Goal: Transaction & Acquisition: Obtain resource

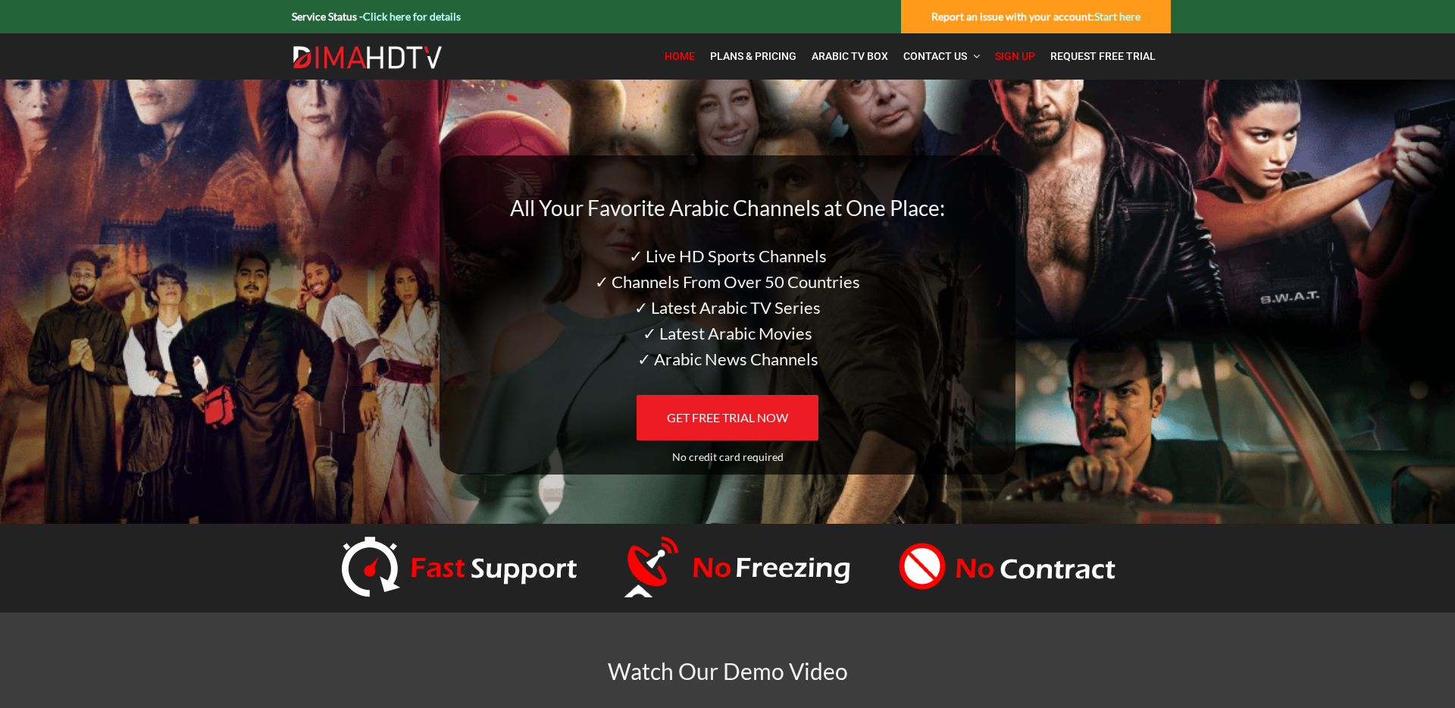
click at [1020, 58] on span "Sign Up" at bounding box center [1015, 56] width 40 height 12
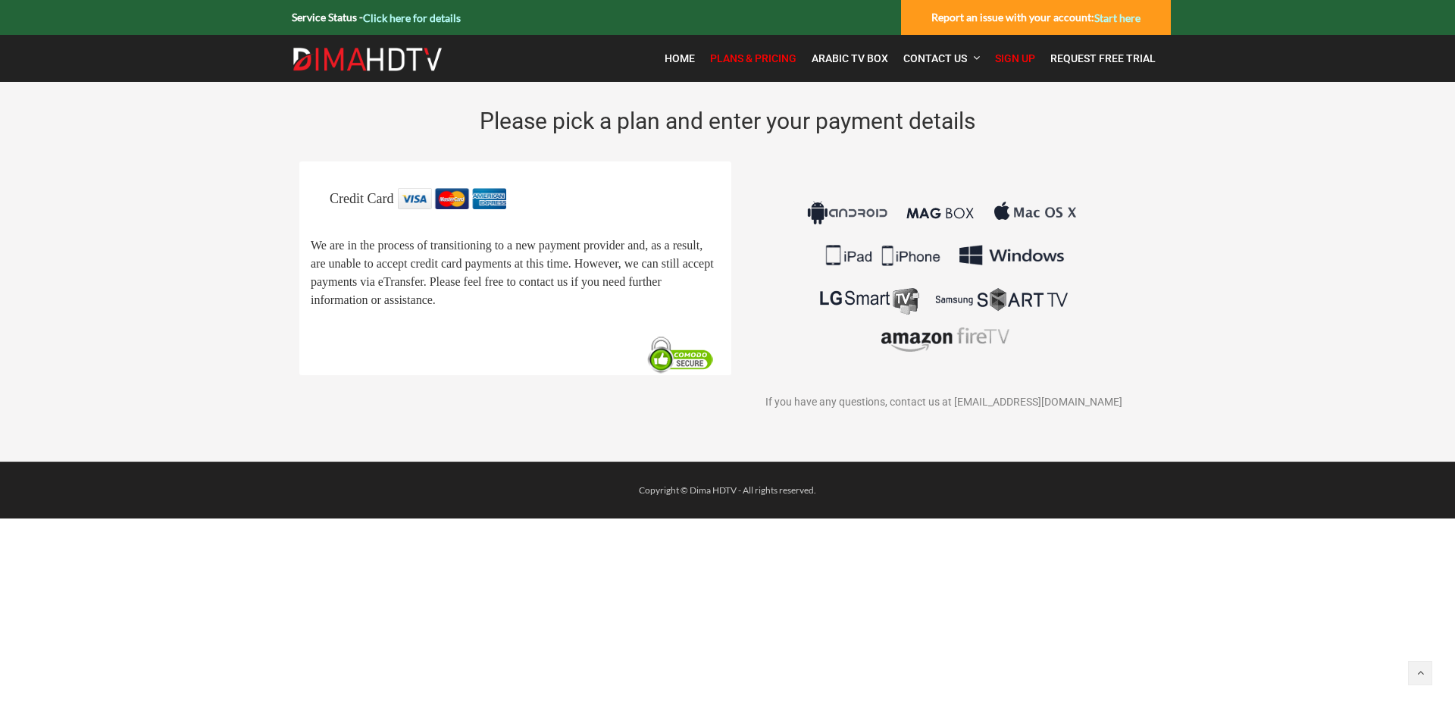
click at [661, 375] on img at bounding box center [681, 355] width 77 height 40
click at [681, 56] on span "Home" at bounding box center [680, 58] width 30 height 12
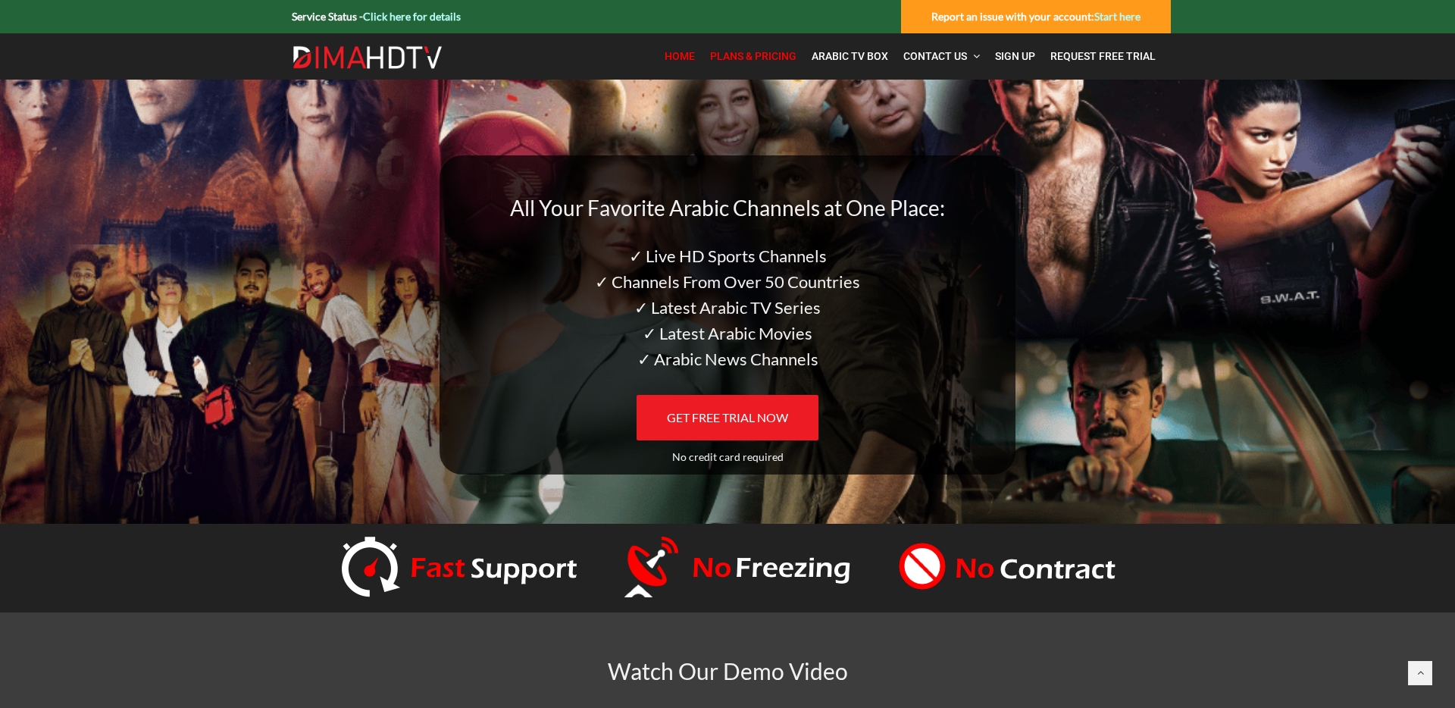
click at [758, 56] on span "Plans & Pricing" at bounding box center [753, 56] width 86 height 12
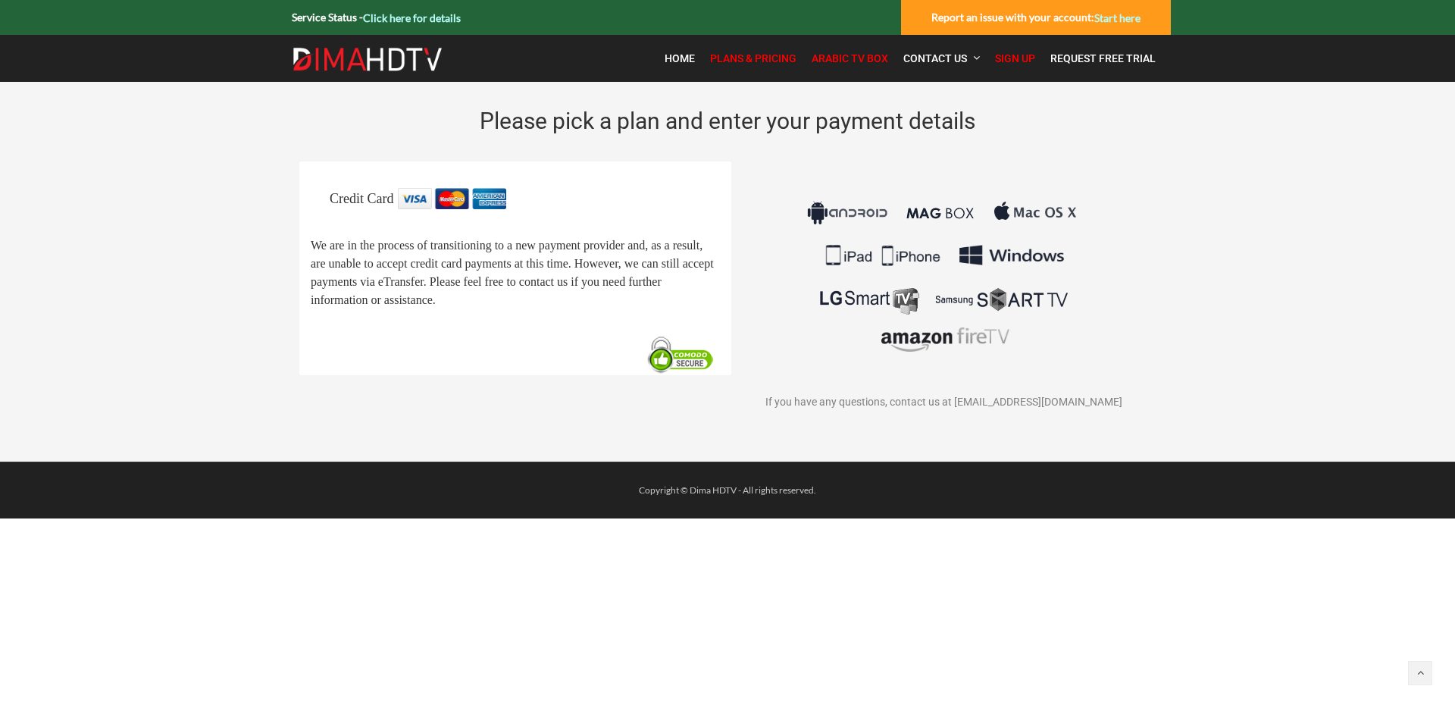
click at [855, 59] on span "Arabic TV Box" at bounding box center [850, 58] width 77 height 12
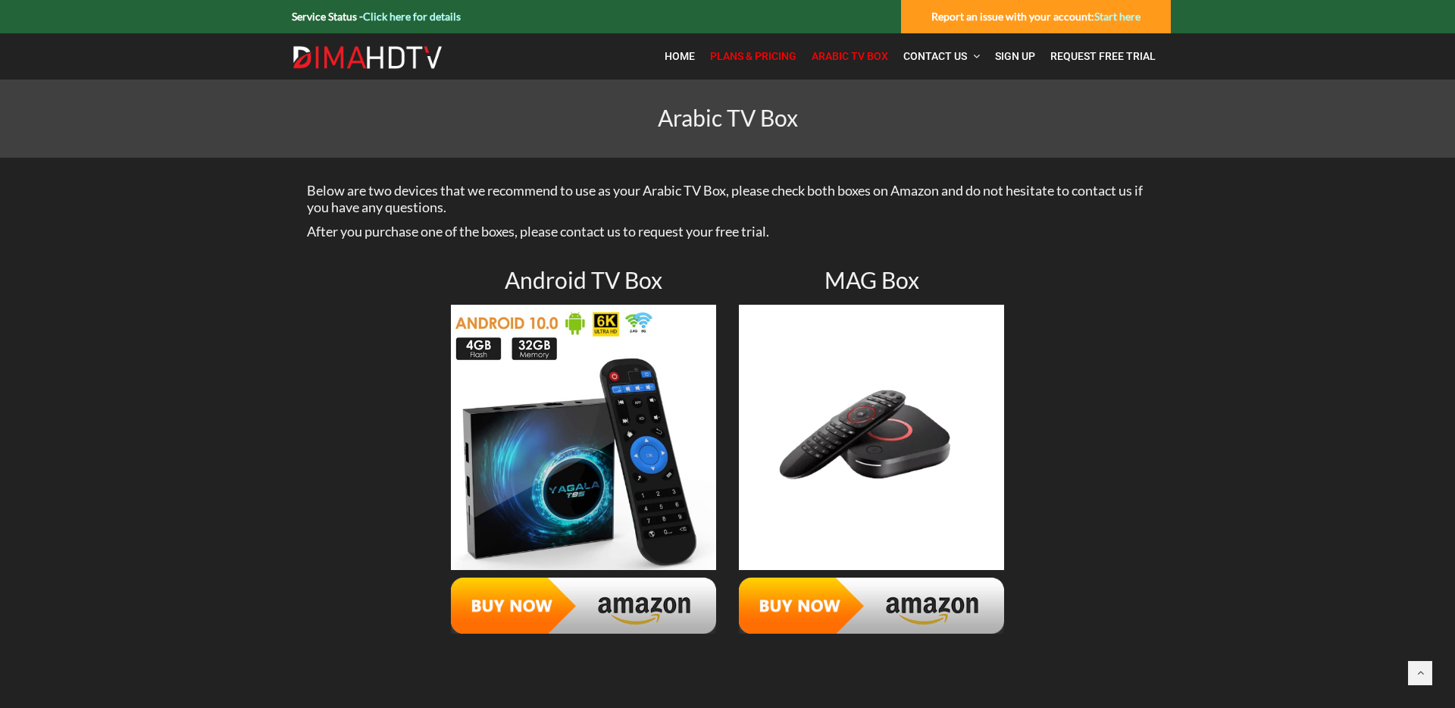
click at [739, 45] on link "Plans & Pricing" at bounding box center [753, 56] width 102 height 31
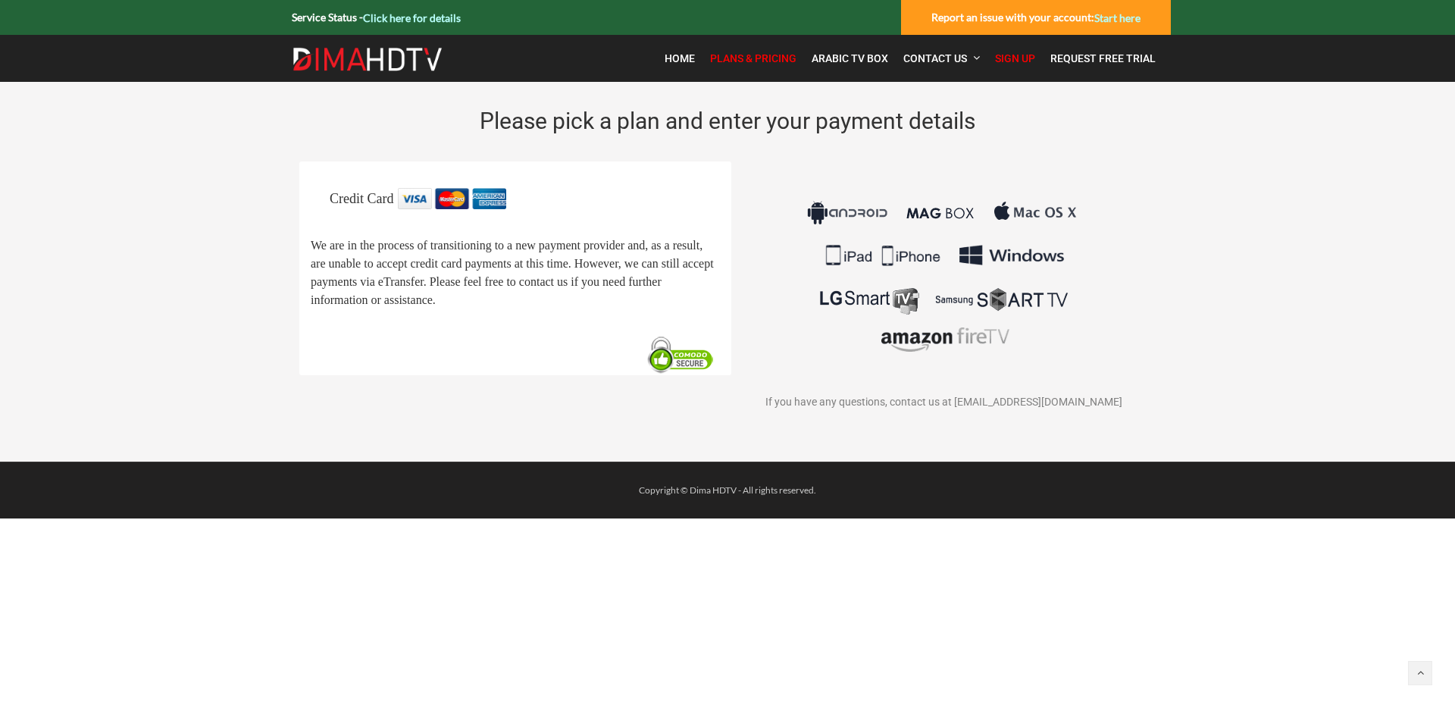
click at [426, 11] on link "Click here for details" at bounding box center [412, 17] width 98 height 13
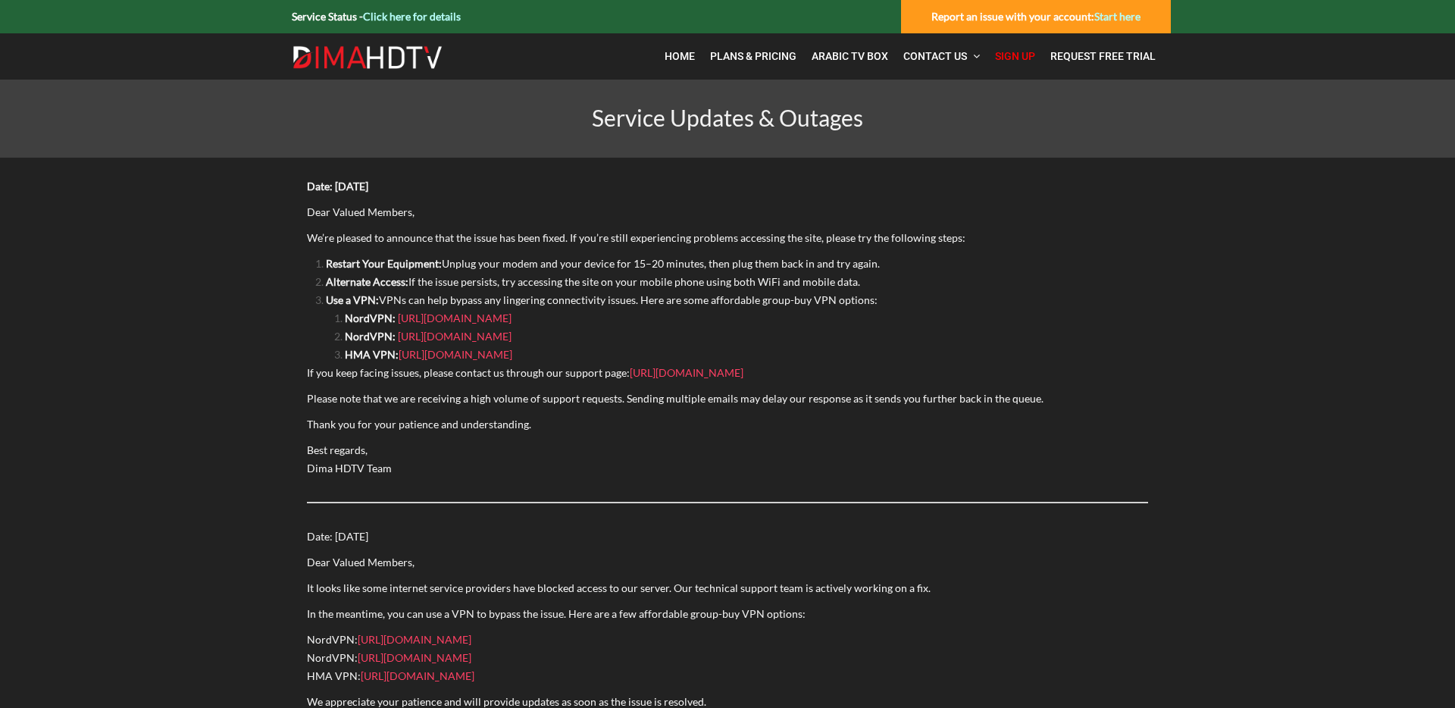
scroll to position [2, 0]
click at [1009, 58] on span "Sign Up" at bounding box center [1015, 55] width 40 height 12
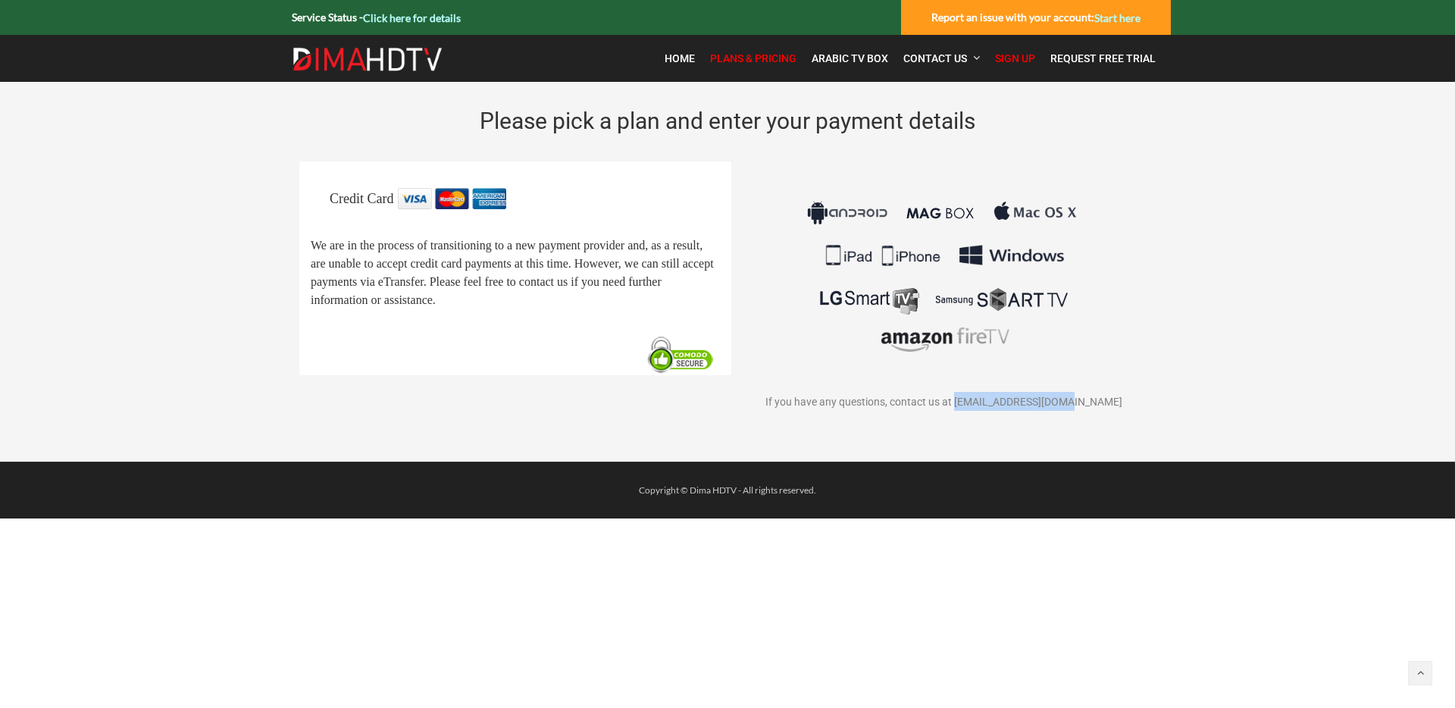
drag, startPoint x: 1097, startPoint y: 399, endPoint x: 1018, endPoint y: 390, distance: 80.1
click at [987, 397] on p "If you have any questions, contact us at [EMAIL_ADDRESS][DOMAIN_NAME]" at bounding box center [943, 401] width 409 height 19
click at [1178, 346] on div "Credit Card We are in the process of transitioning to a new payment provider an…" at bounding box center [728, 299] width 1478 height 276
click at [1105, 20] on link "Start here" at bounding box center [1117, 17] width 46 height 13
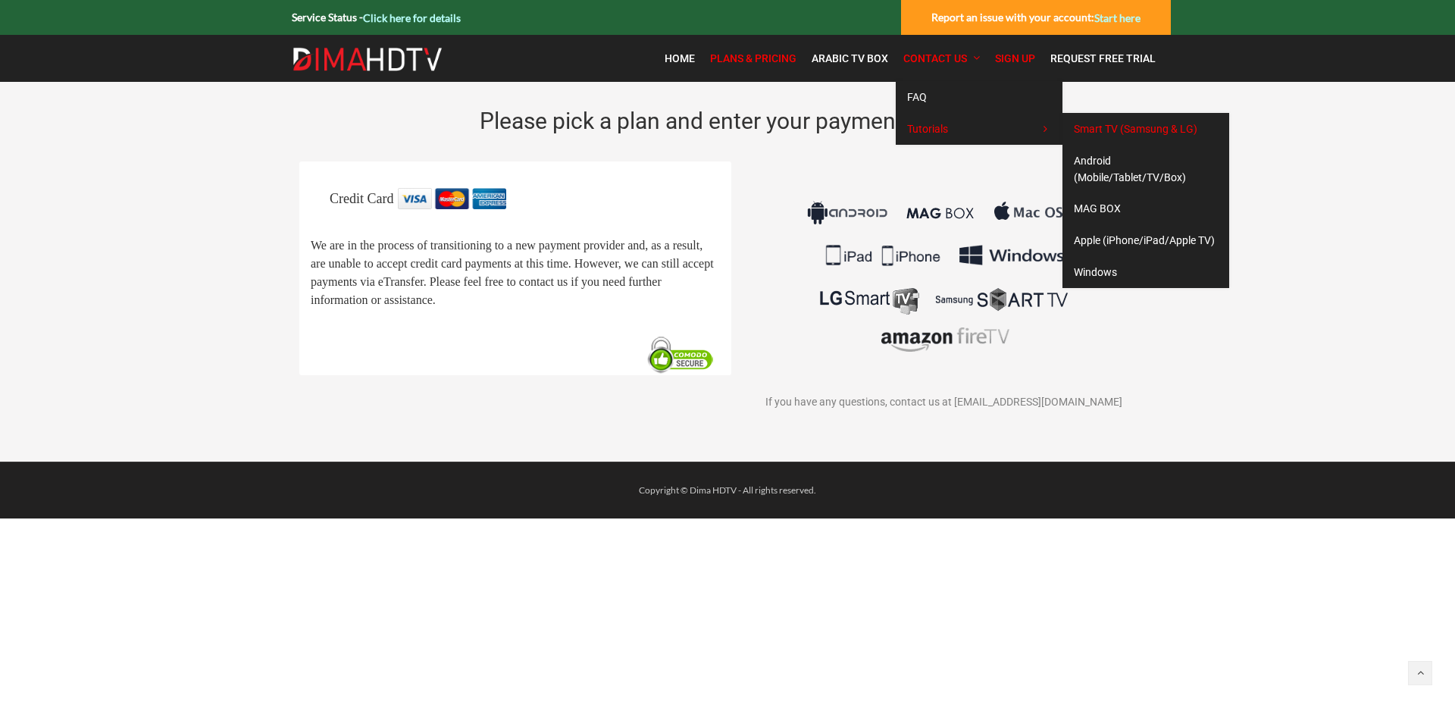
click at [1132, 125] on span "Smart TV (Samsung & LG)" at bounding box center [1136, 129] width 124 height 12
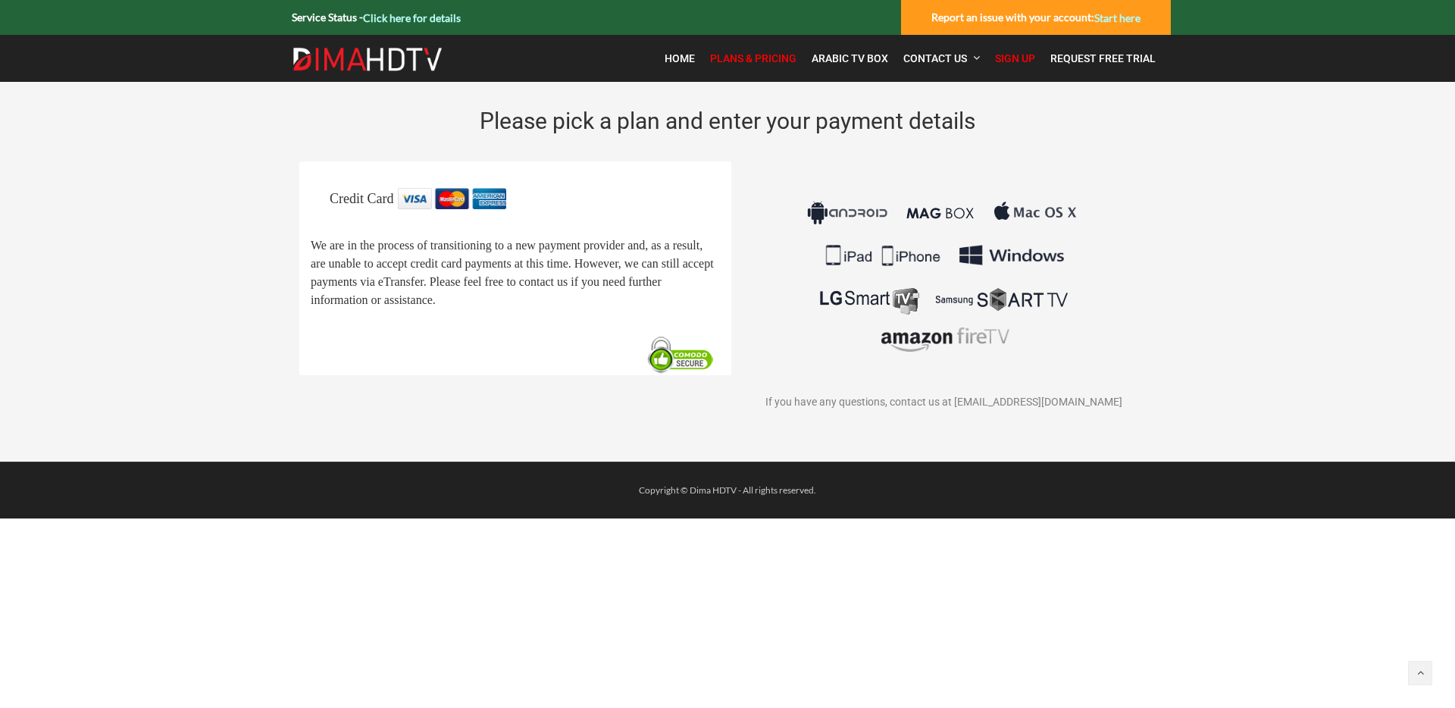
click at [1010, 63] on span "Sign Up" at bounding box center [1015, 58] width 40 height 12
drag, startPoint x: 1098, startPoint y: 399, endPoint x: 985, endPoint y: 403, distance: 113.0
click at [981, 403] on p "If you have any questions, contact us at contact@dimahdtv.com" at bounding box center [943, 401] width 409 height 19
copy span "contact@dimahdtv.com"
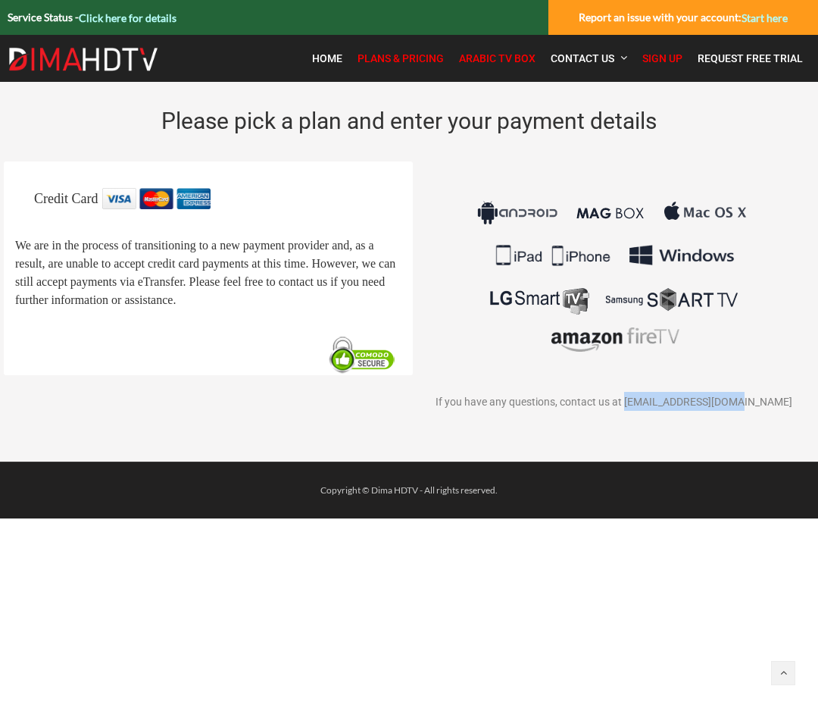
click at [503, 61] on span "Arabic TV Box" at bounding box center [497, 58] width 77 height 12
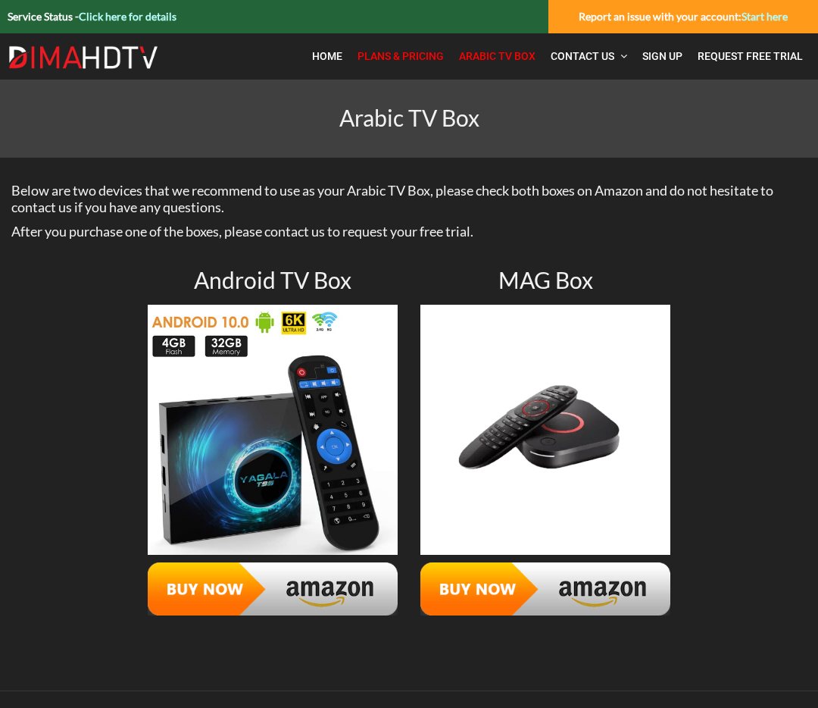
click at [382, 48] on link "Plans & Pricing" at bounding box center [401, 56] width 102 height 31
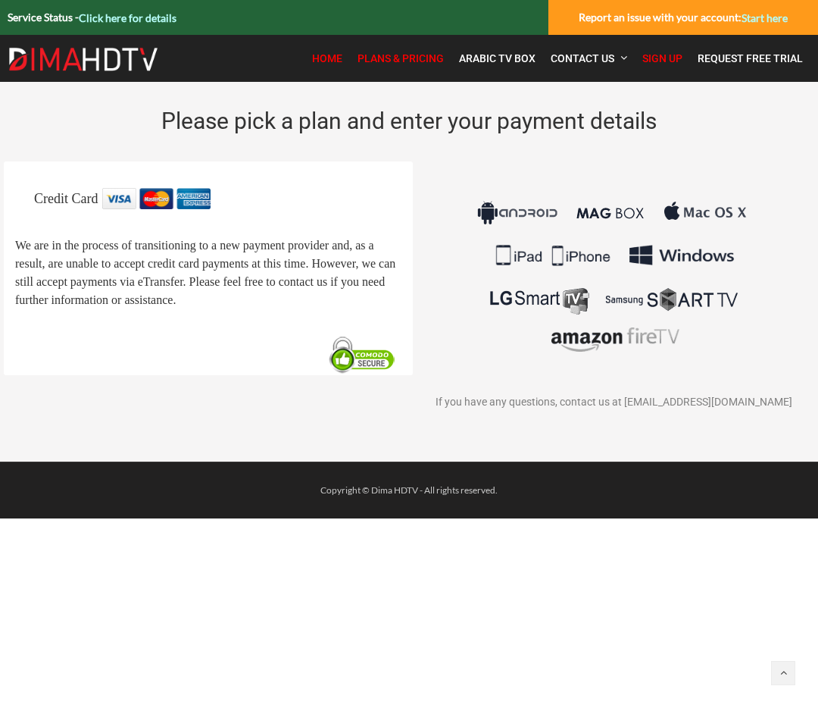
click at [312, 61] on link "Home" at bounding box center [327, 58] width 45 height 32
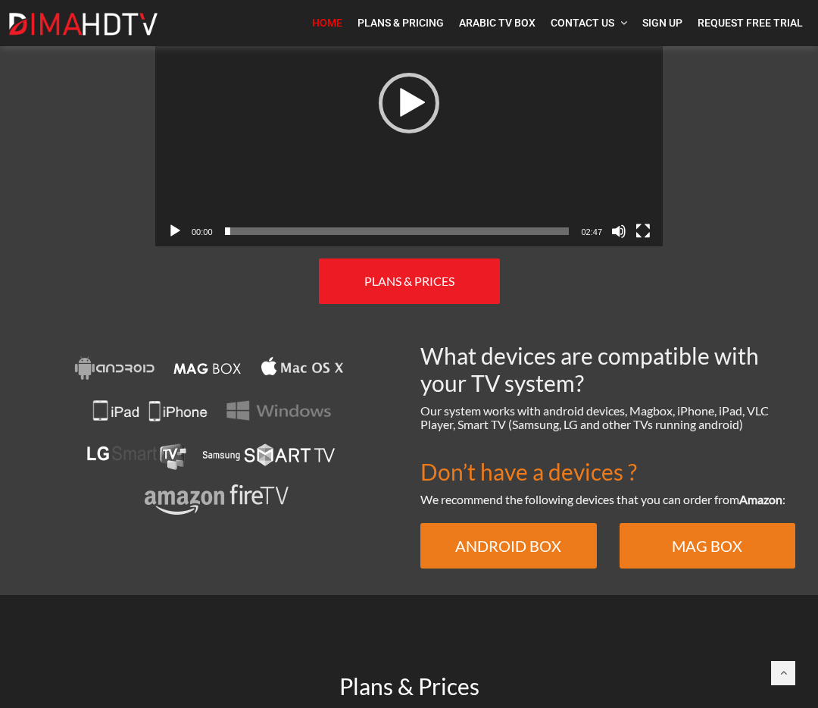
scroll to position [824, 0]
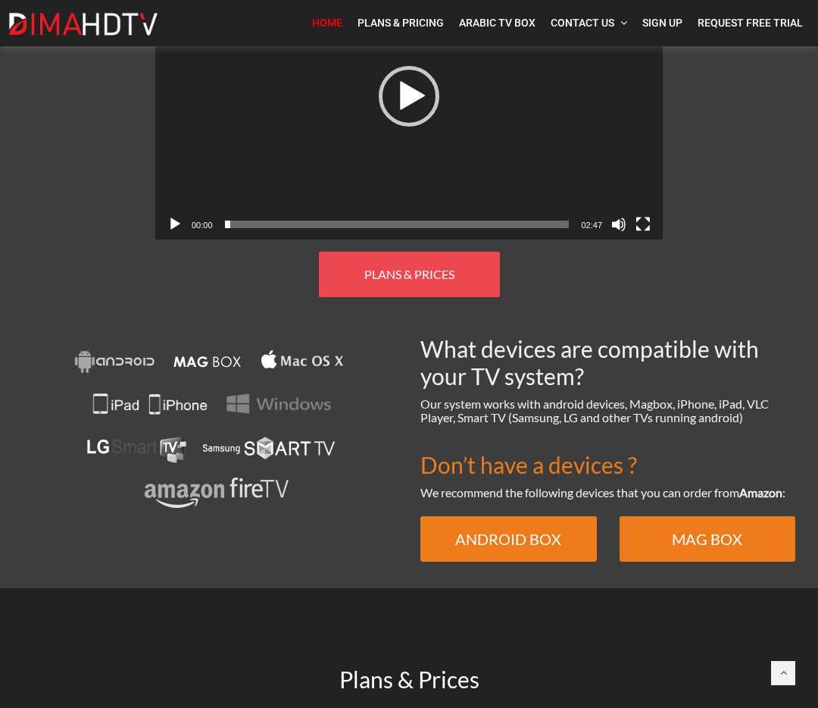
click at [420, 270] on link "PLANS & PRICES" at bounding box center [409, 274] width 181 height 45
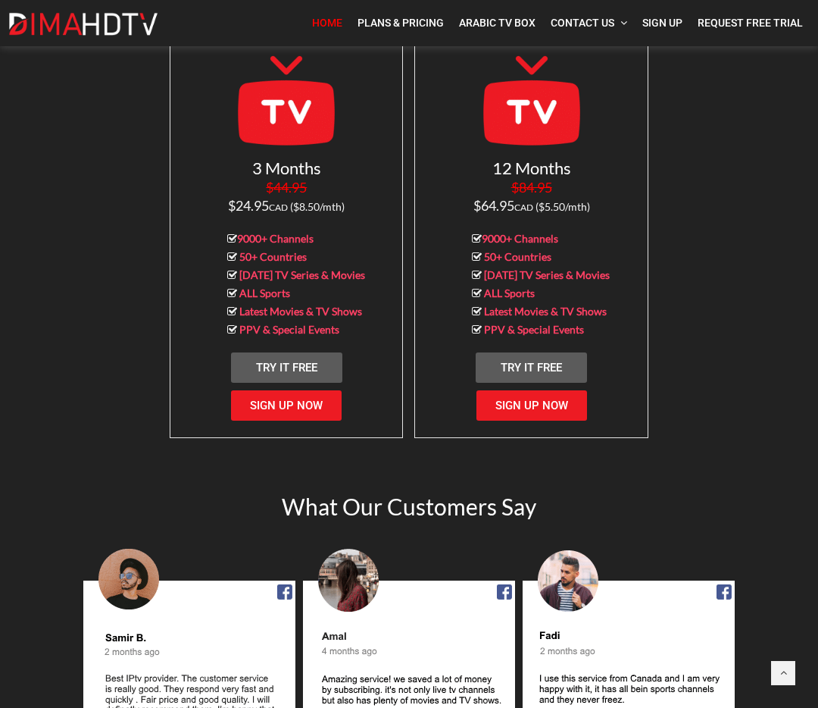
scroll to position [1536, 0]
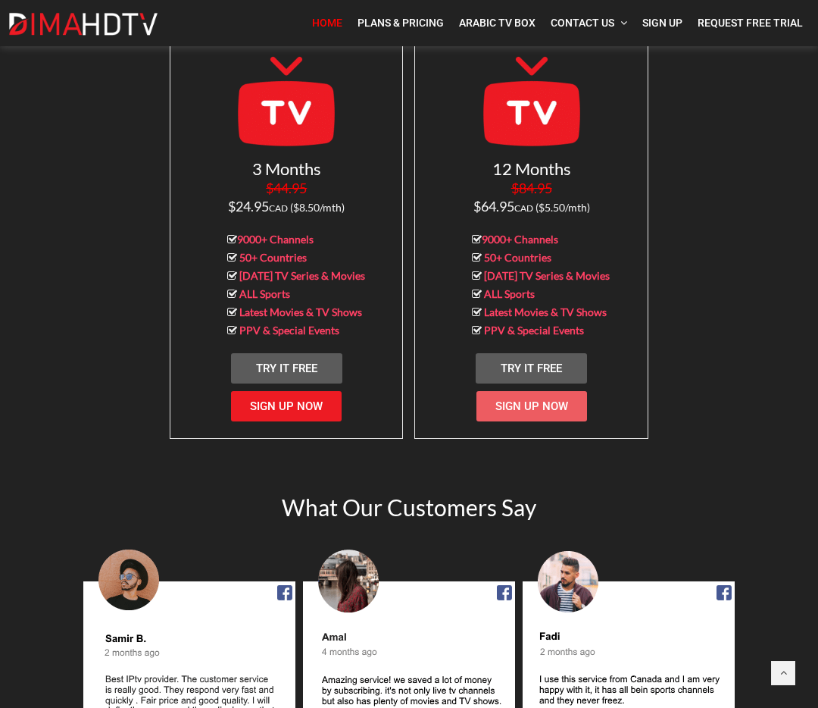
click at [521, 413] on span "Sign Up Now" at bounding box center [532, 406] width 73 height 14
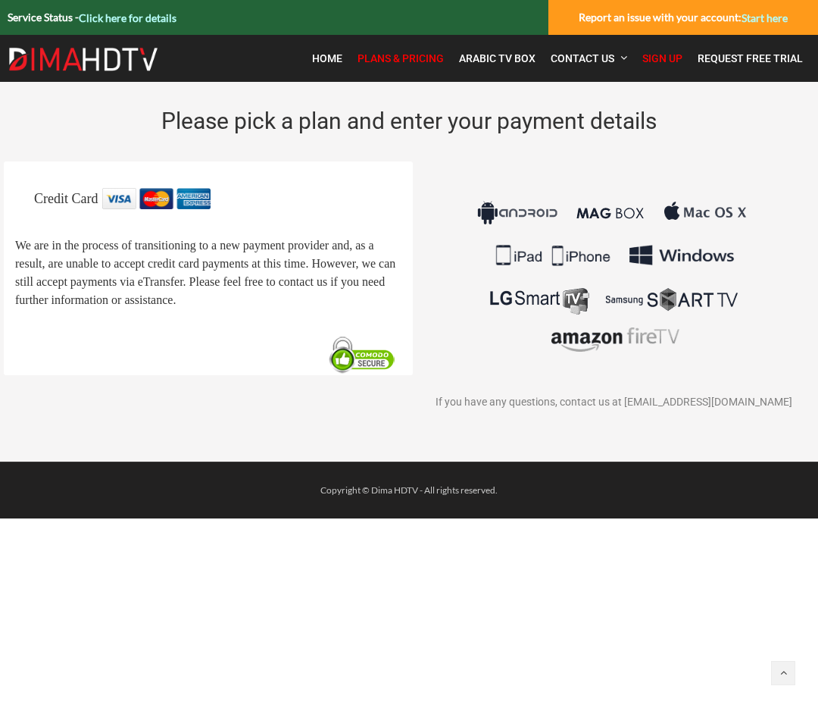
click at [386, 375] on img at bounding box center [362, 355] width 77 height 40
drag, startPoint x: 245, startPoint y: 255, endPoint x: 170, endPoint y: 195, distance: 96.0
click at [245, 255] on p "We are in the process of transitioning to a new payment provider and, as a resu…" at bounding box center [208, 272] width 386 height 73
click at [142, 196] on img at bounding box center [156, 198] width 108 height 21
click at [179, 205] on img at bounding box center [156, 198] width 108 height 21
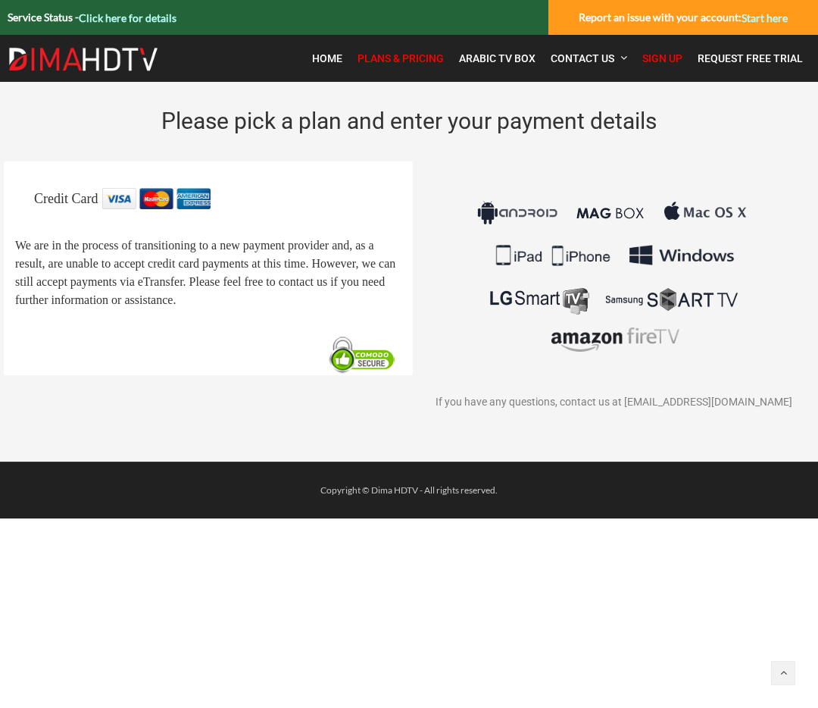
click at [233, 203] on p "Credit Card" at bounding box center [218, 198] width 368 height 21
click at [120, 201] on p "Credit Card" at bounding box center [218, 198] width 368 height 21
click at [71, 200] on span "Credit Card" at bounding box center [66, 198] width 64 height 15
drag, startPoint x: 180, startPoint y: 213, endPoint x: 214, endPoint y: 209, distance: 34.3
click at [184, 214] on div "Credit Card We are in the process of transitioning to a new payment provider an…" at bounding box center [208, 267] width 386 height 159
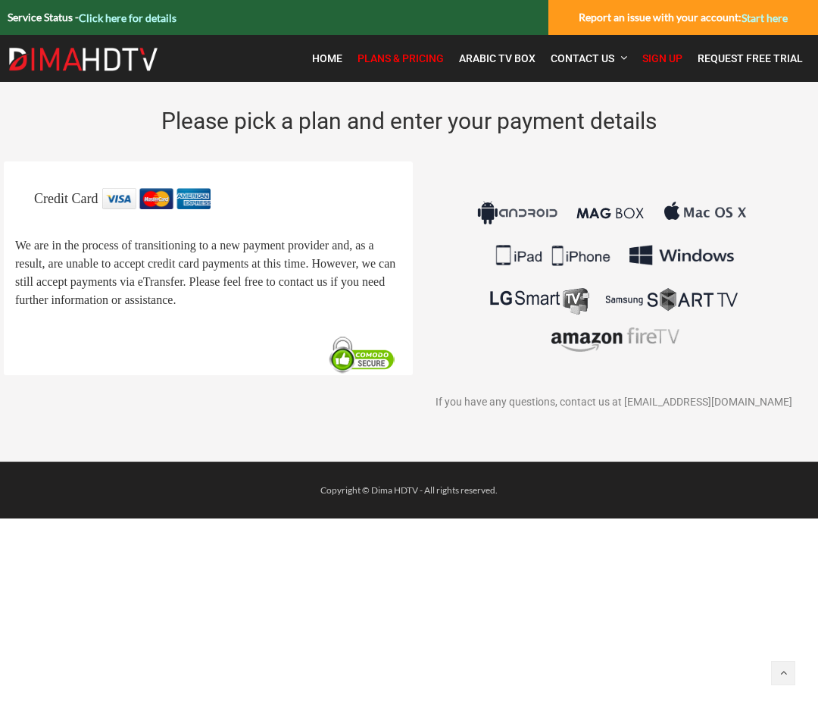
click at [211, 208] on img at bounding box center [156, 198] width 108 height 21
click at [211, 206] on img at bounding box center [156, 198] width 108 height 21
drag, startPoint x: 169, startPoint y: 255, endPoint x: 113, endPoint y: 319, distance: 85.4
click at [168, 255] on p "We are in the process of transitioning to a new payment provider and, as a resu…" at bounding box center [208, 272] width 386 height 73
drag, startPoint x: 79, startPoint y: 326, endPoint x: 27, endPoint y: 370, distance: 67.7
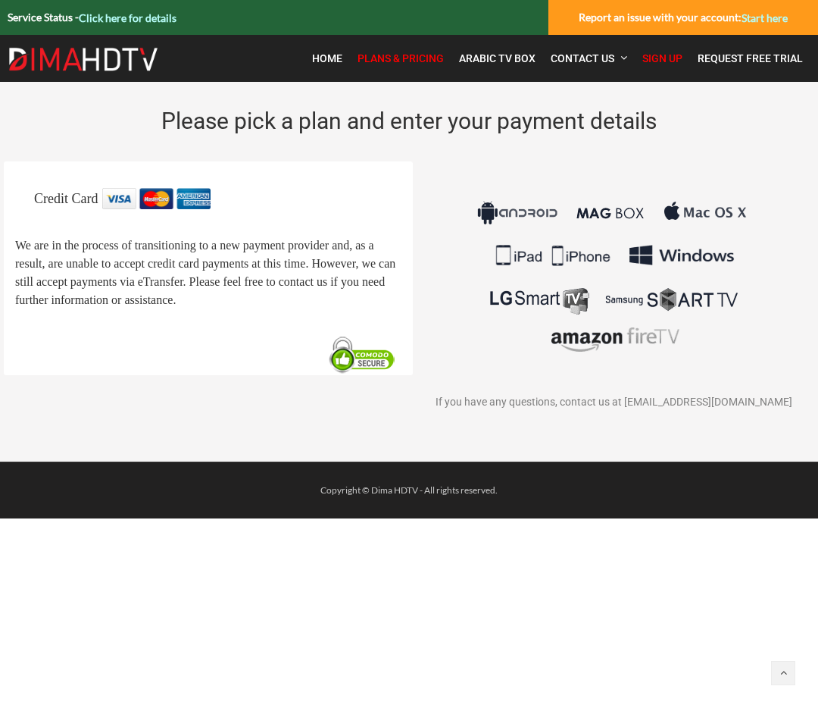
click at [73, 343] on div "Credit Card We are in the process of transitioning to a new payment provider an…" at bounding box center [208, 267] width 386 height 159
click at [30, 368] on div "Credit Card We are in the process of transitioning to a new payment provider an…" at bounding box center [208, 268] width 409 height 214
click at [665, 62] on span "Sign Up" at bounding box center [663, 58] width 40 height 12
click at [665, 61] on span "Sign Up" at bounding box center [663, 58] width 40 height 12
click at [336, 57] on span "Home" at bounding box center [327, 58] width 30 height 12
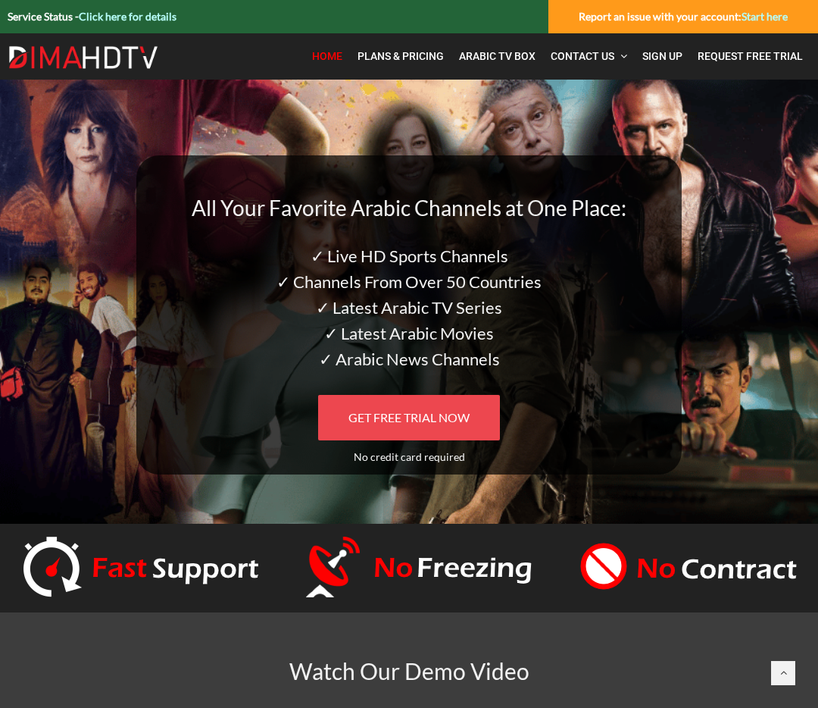
click at [442, 425] on link "GET FREE TRIAL NOW" at bounding box center [409, 417] width 182 height 45
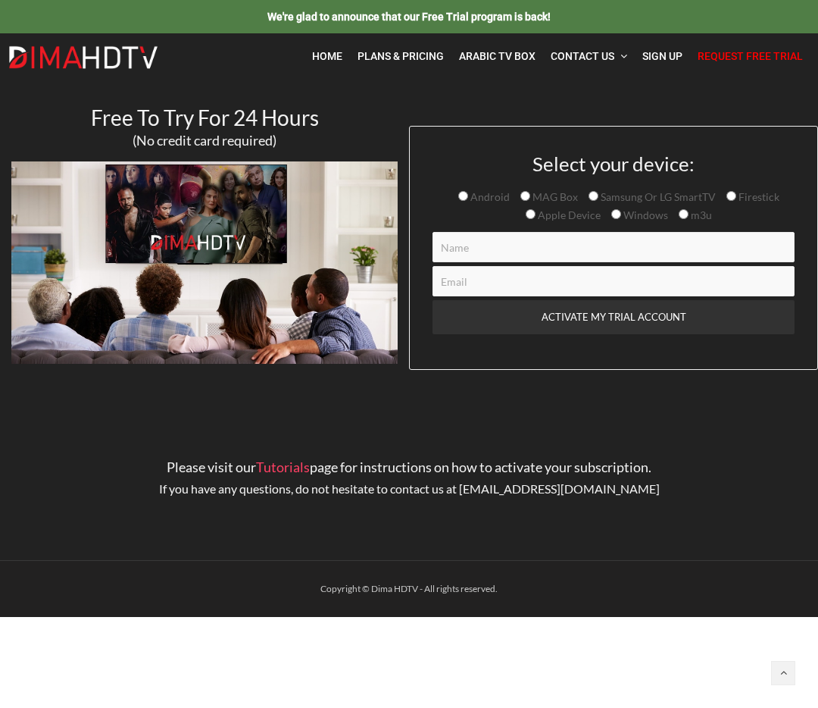
click at [534, 215] on input "Apple Device" at bounding box center [531, 214] width 10 height 10
radio input "true"
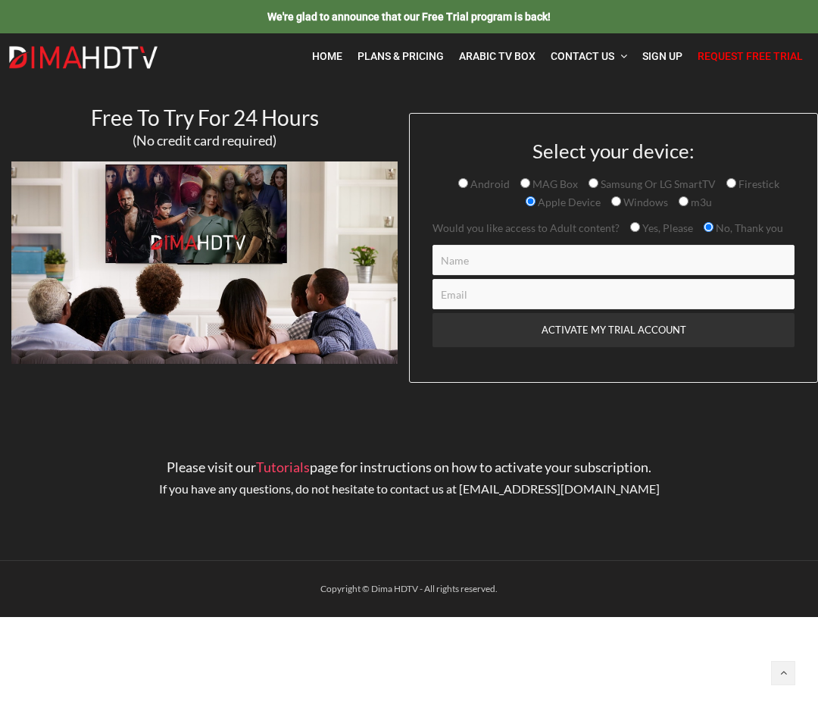
click at [643, 255] on input "Contact form" at bounding box center [614, 260] width 362 height 30
type input "m"
type input "M065"
click at [510, 295] on input "Contact form" at bounding box center [614, 294] width 362 height 30
type input "athir.art1.0@gmail.com"
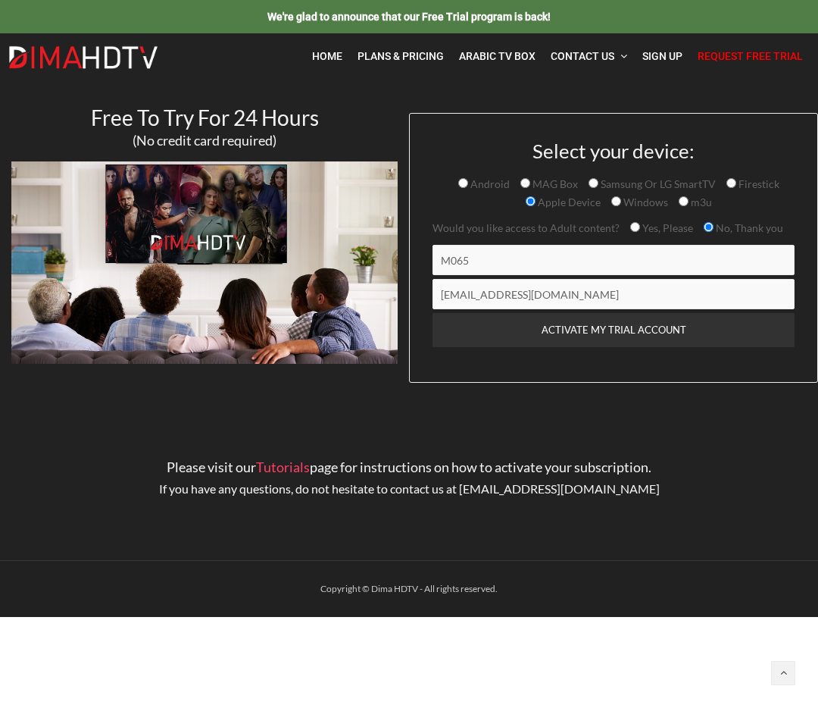
click at [640, 230] on span "Yes, Please" at bounding box center [666, 227] width 53 height 13
click at [640, 230] on input "Yes, Please" at bounding box center [635, 227] width 10 height 10
radio input "true"
click at [709, 233] on label "No, Thank you" at bounding box center [744, 227] width 80 height 13
click at [709, 232] on input "No, Thank you" at bounding box center [709, 227] width 10 height 10
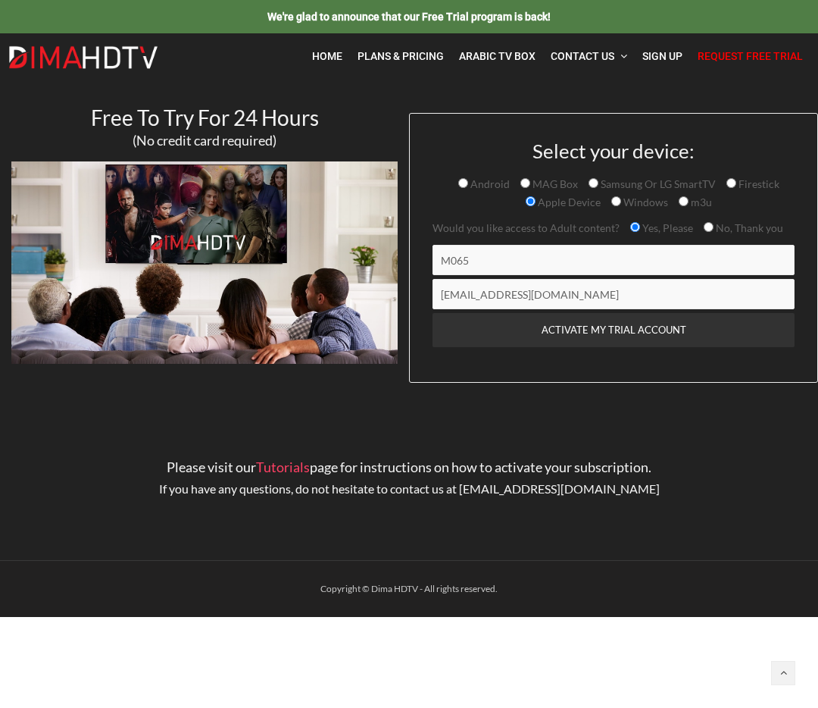
radio input "true"
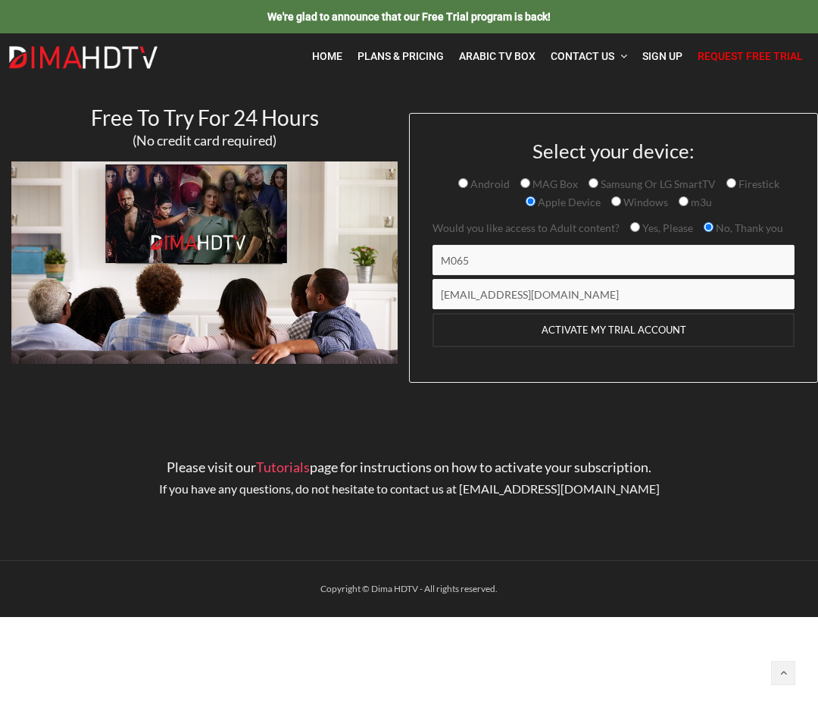
click at [619, 330] on input "ACTIVATE MY TRIAL ACCOUNT" at bounding box center [614, 330] width 362 height 34
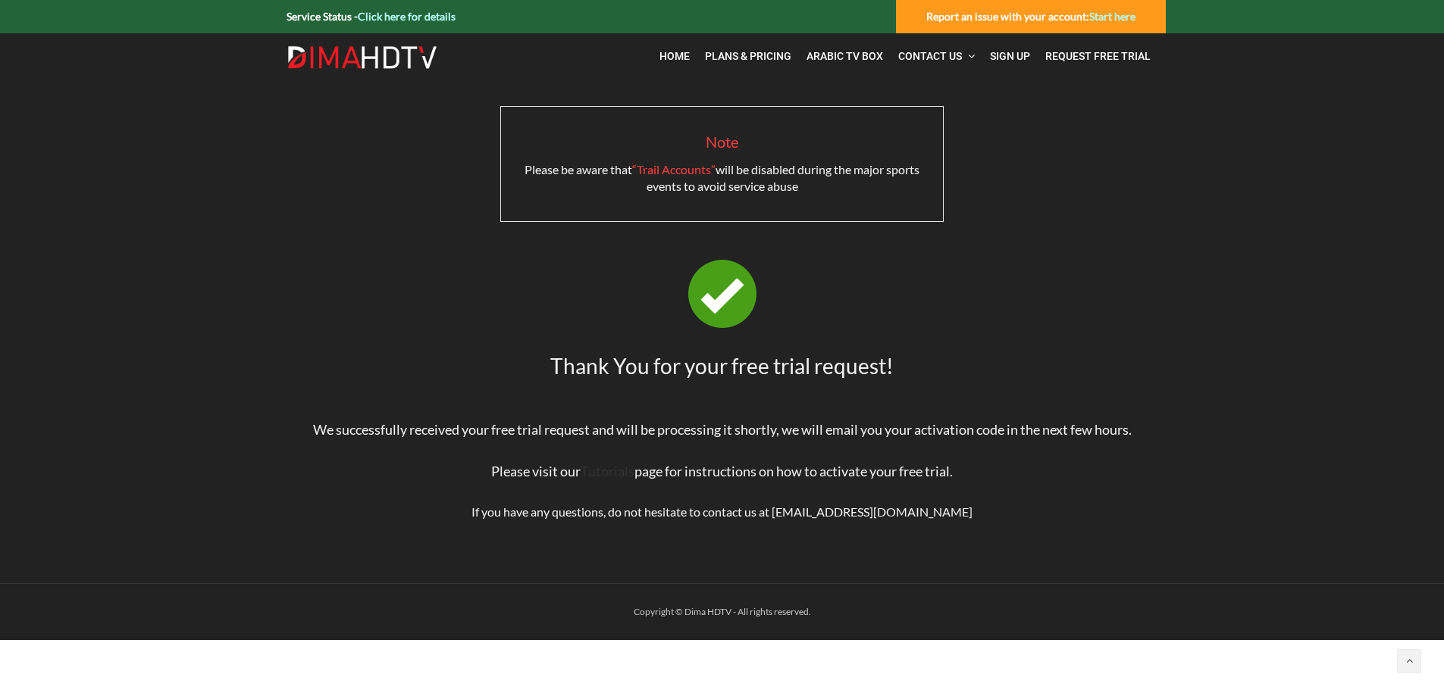
click at [594, 472] on link "Tutorials" at bounding box center [607, 471] width 54 height 17
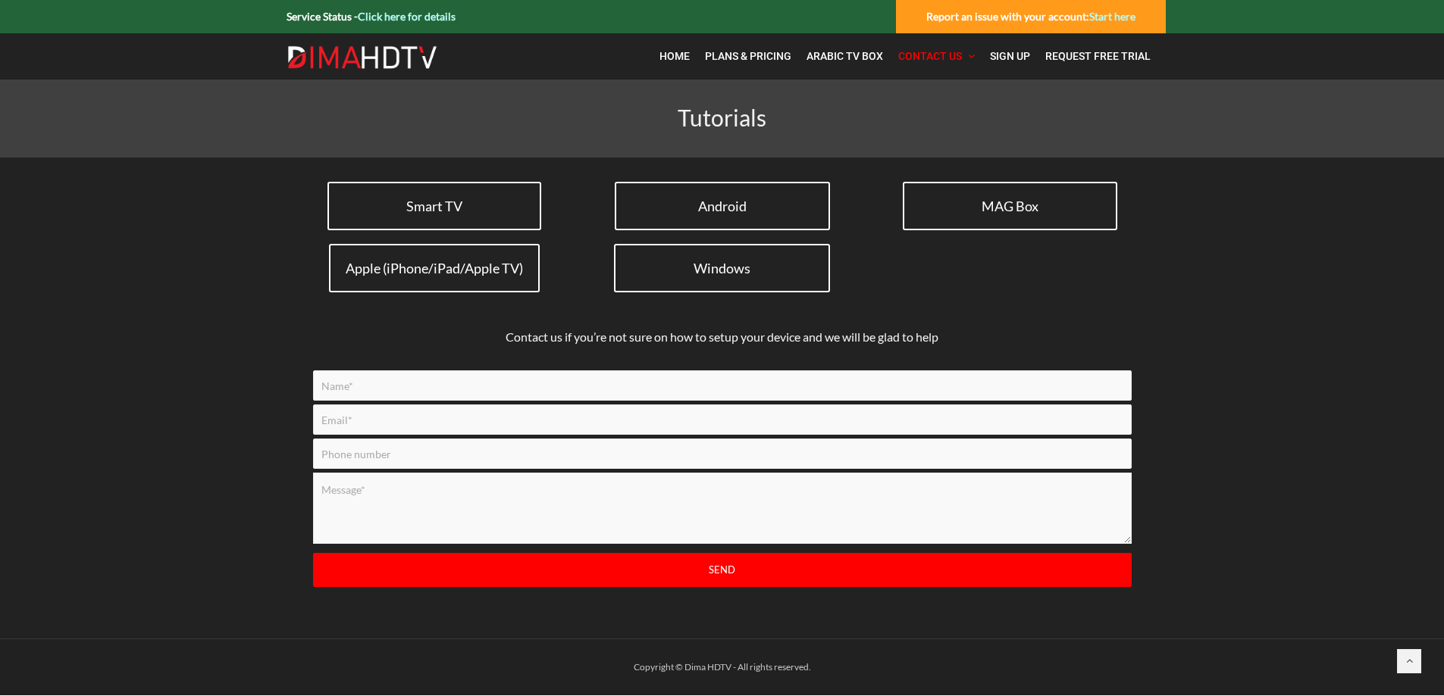
click at [579, 385] on input "Contact form" at bounding box center [722, 386] width 818 height 30
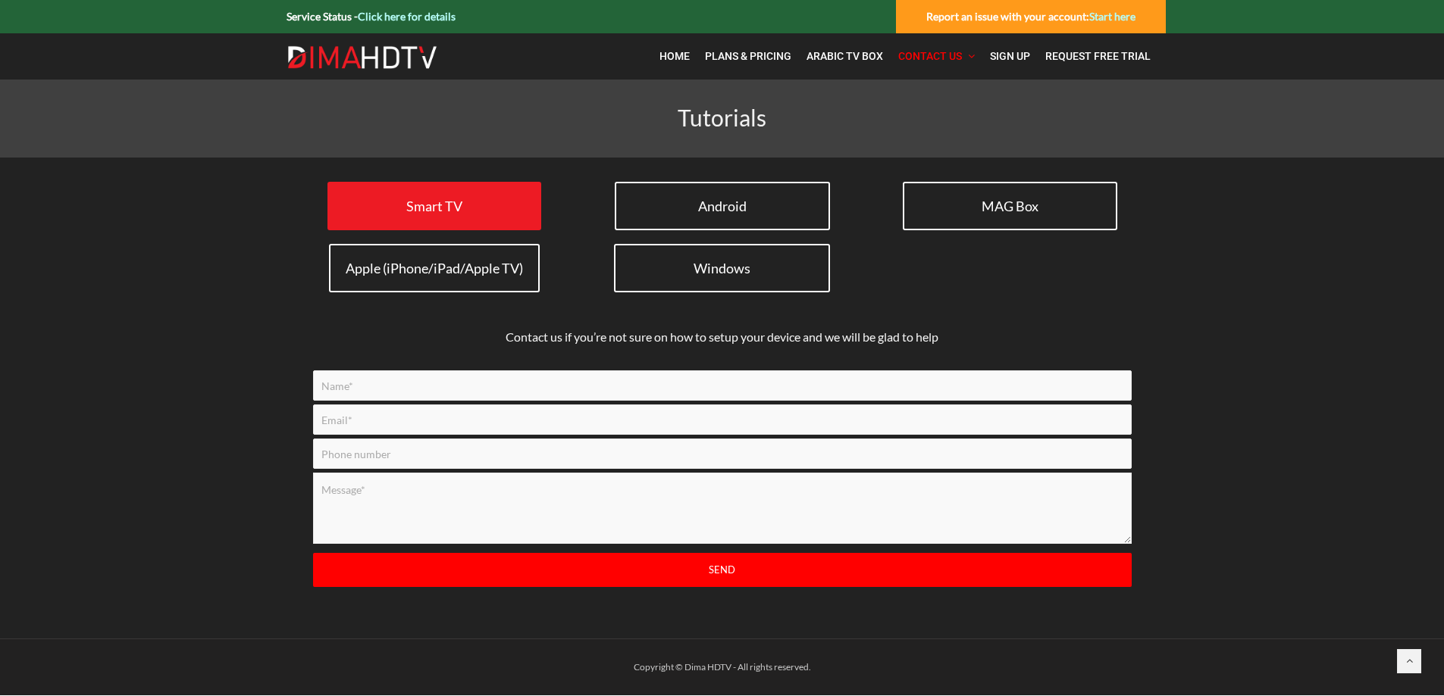
click at [390, 202] on link "Smart TV" at bounding box center [434, 206] width 214 height 48
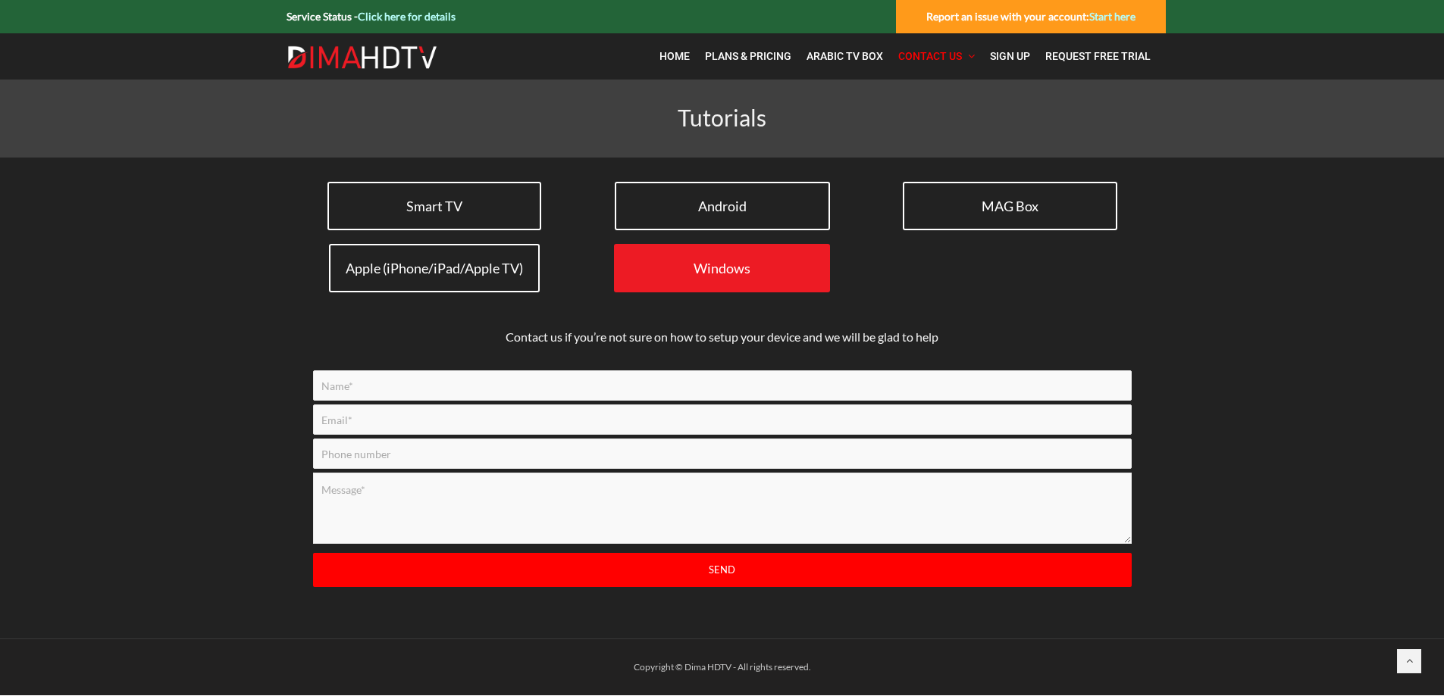
click at [693, 278] on link "Windows" at bounding box center [722, 268] width 216 height 48
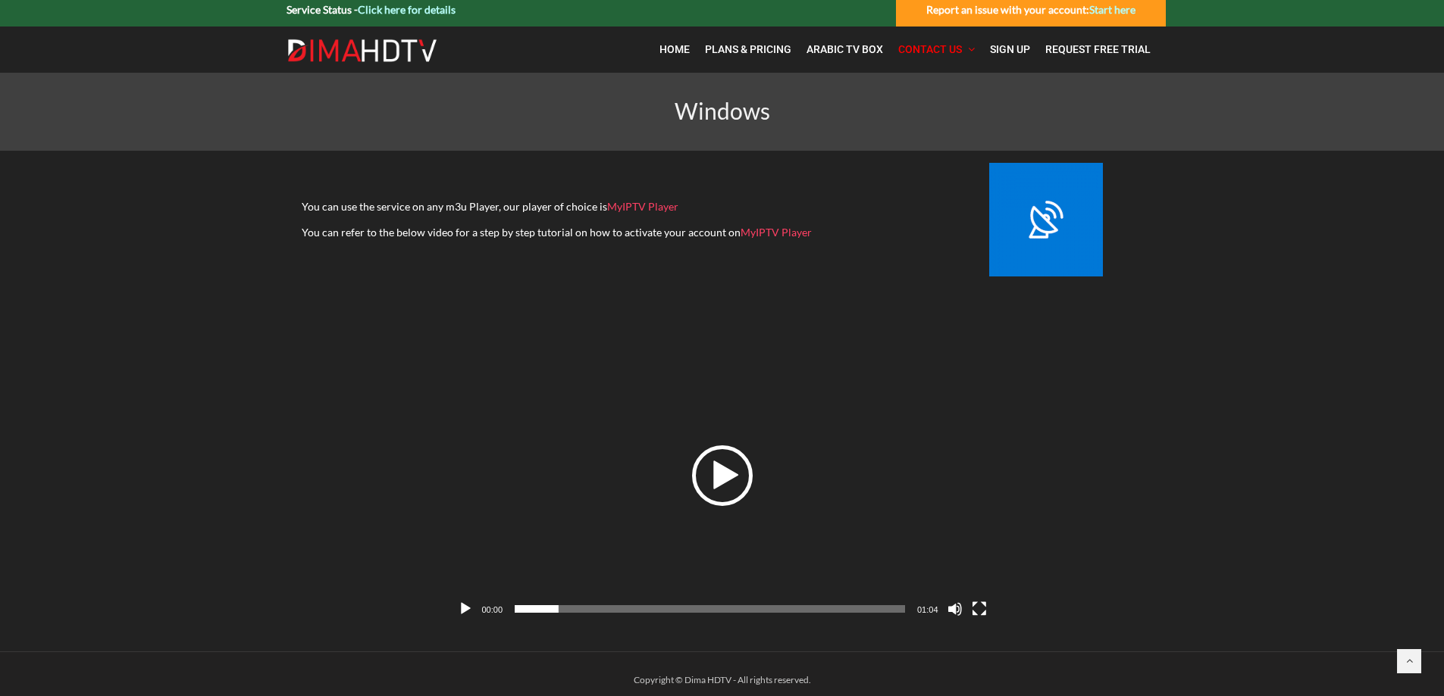
scroll to position [8, 0]
click at [736, 482] on div "Play" at bounding box center [722, 475] width 61 height 61
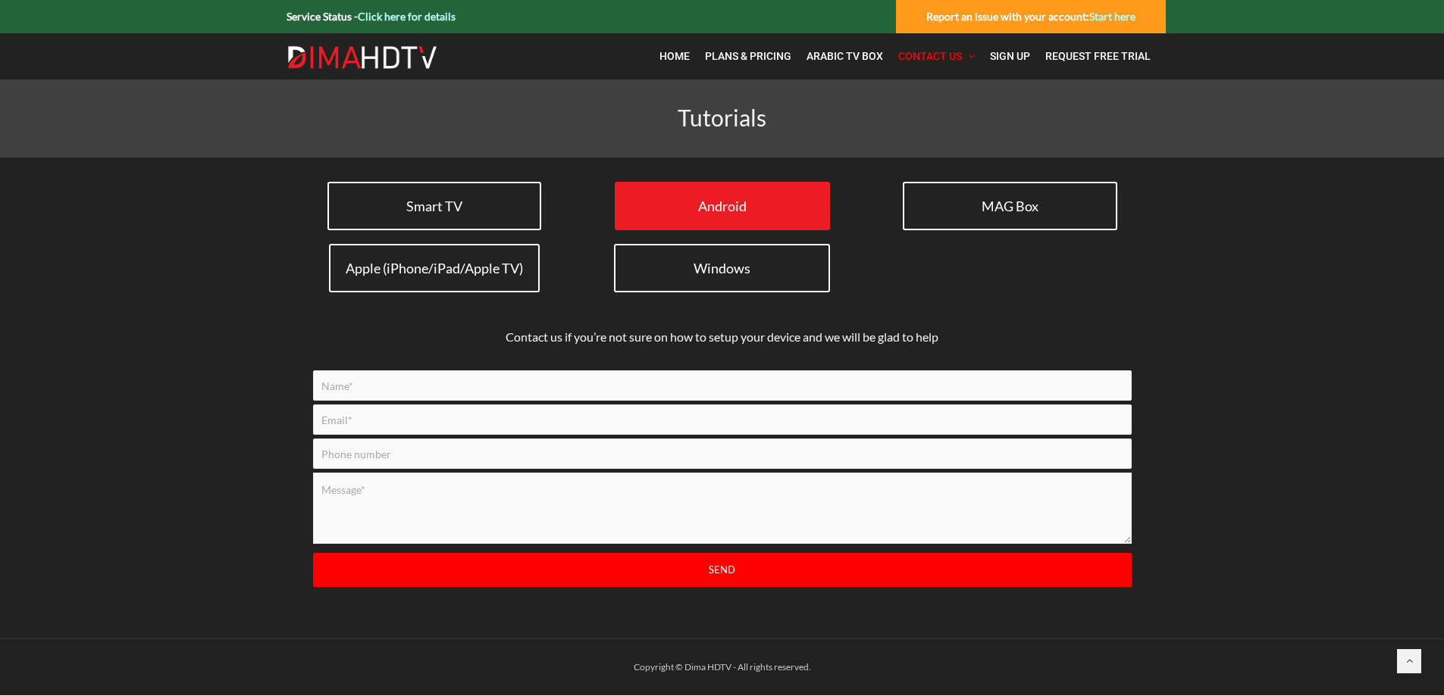
click at [740, 202] on span "Android" at bounding box center [722, 206] width 48 height 17
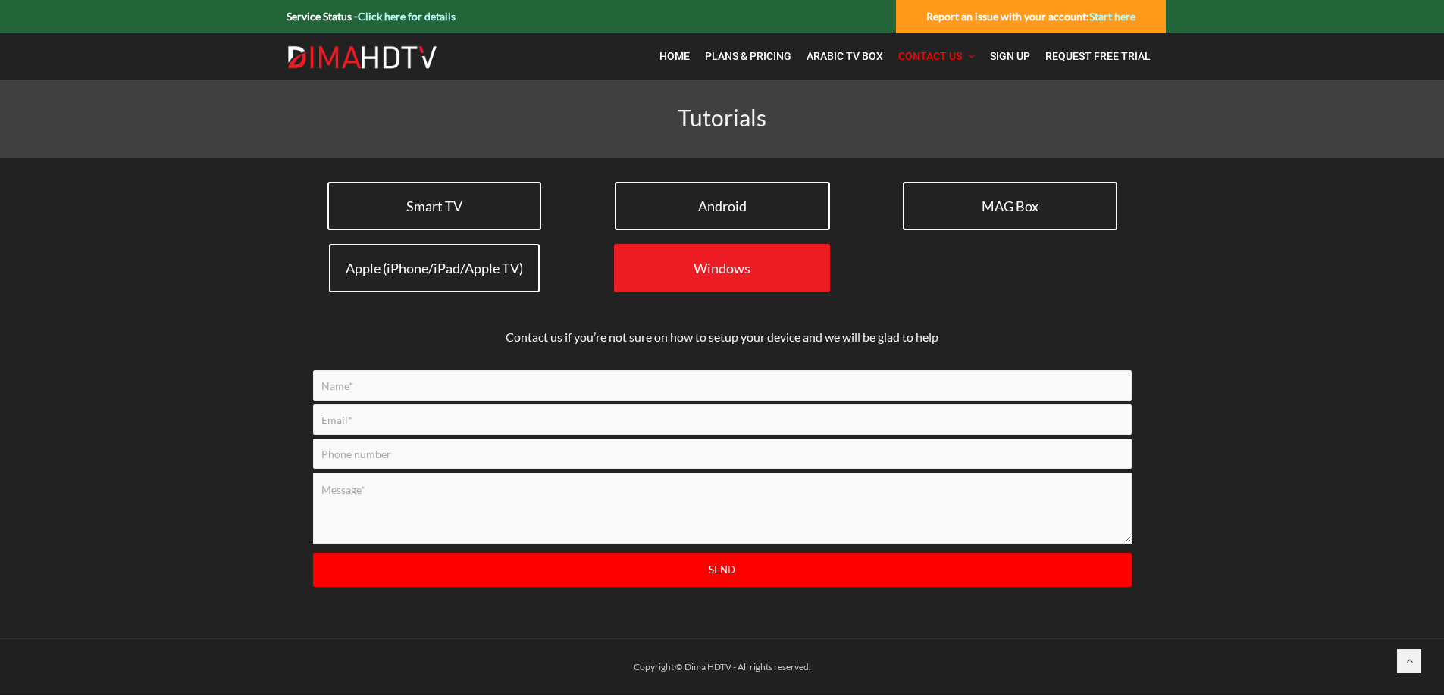
click at [699, 279] on link "Windows" at bounding box center [722, 268] width 216 height 48
